Goal: Check status: Check status

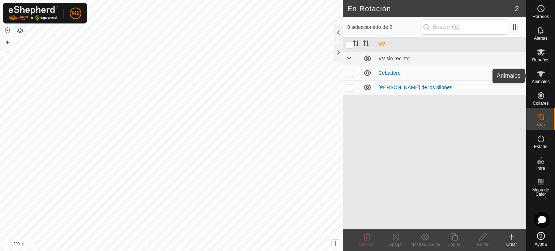
click at [543, 74] on icon at bounding box center [541, 73] width 9 height 9
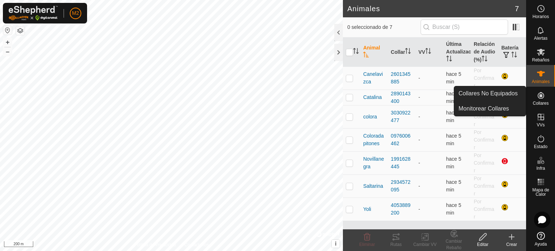
click at [540, 105] on span "Collares" at bounding box center [541, 103] width 16 height 4
click at [496, 106] on link "Monitorear Collares" at bounding box center [490, 109] width 72 height 14
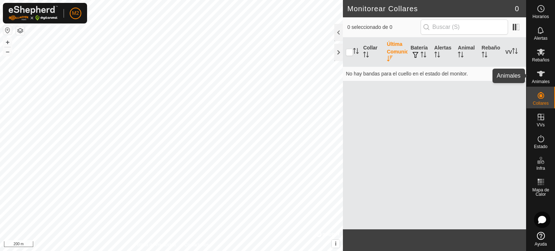
click at [543, 68] on es-animals-svg-icon at bounding box center [540, 74] width 13 height 12
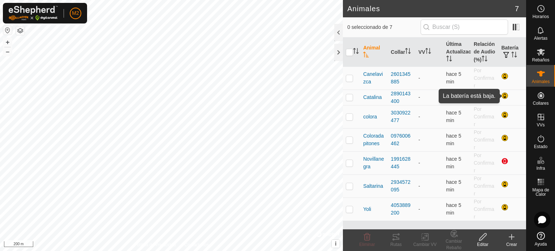
click at [505, 95] on div at bounding box center [505, 96] width 9 height 9
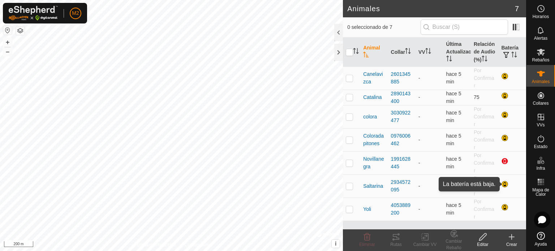
click at [504, 183] on div at bounding box center [505, 185] width 9 height 9
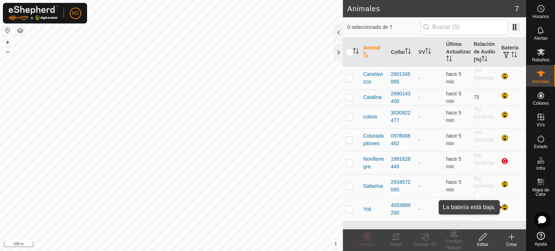
click at [503, 204] on div at bounding box center [505, 208] width 9 height 9
click at [21, 28] on button "button" at bounding box center [20, 30] width 9 height 9
